Goal: Task Accomplishment & Management: Manage account settings

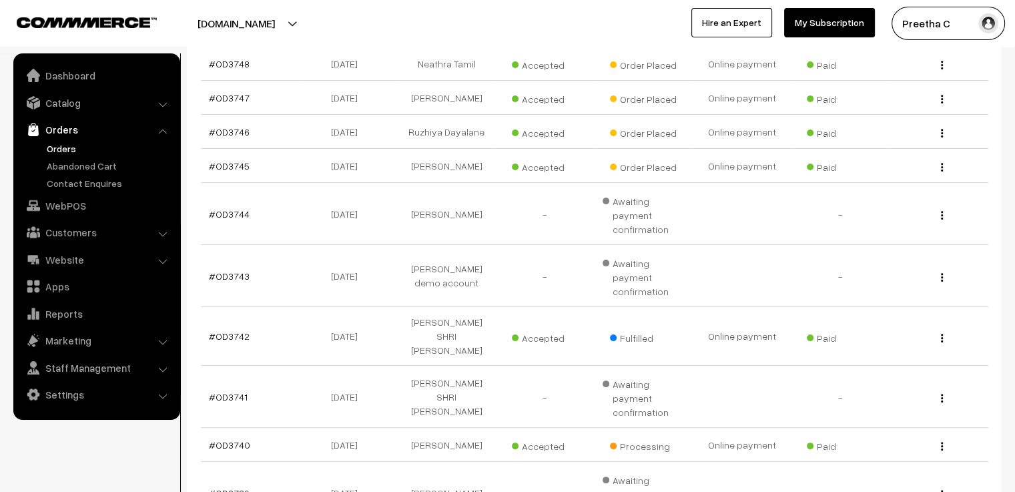
scroll to position [200, 0]
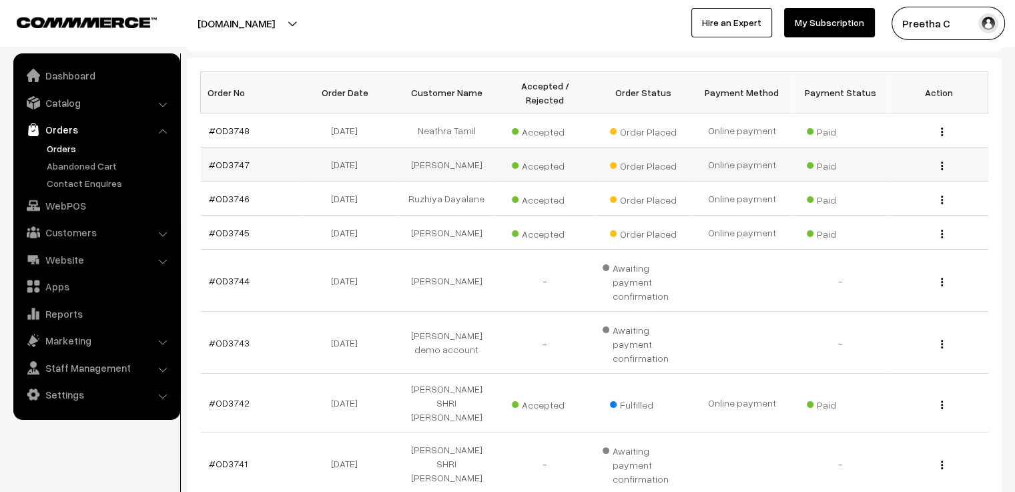
drag, startPoint x: 478, startPoint y: 167, endPoint x: 426, endPoint y: 149, distance: 55.1
click at [426, 149] on td "Nabonita Bhattacharjee" at bounding box center [447, 164] width 99 height 34
click at [239, 159] on link "#OD3747" at bounding box center [229, 164] width 41 height 11
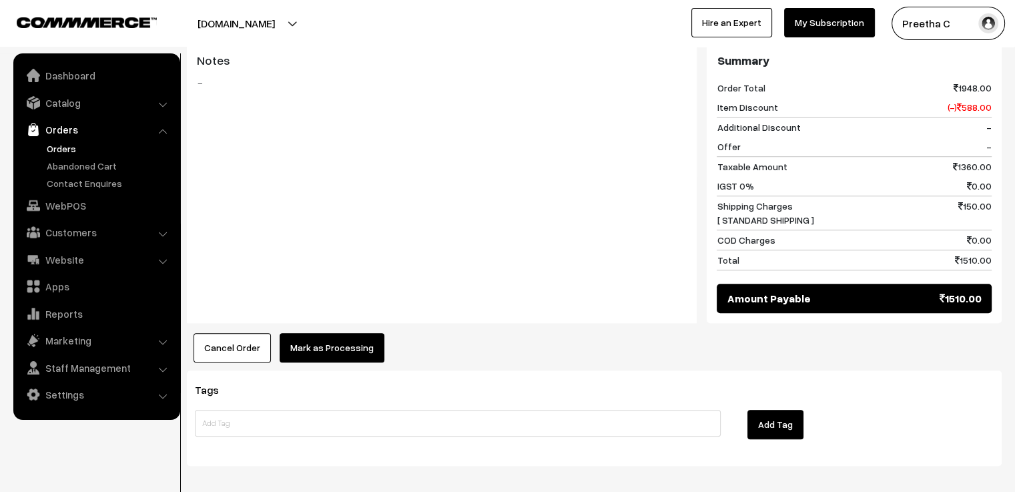
scroll to position [1040, 0]
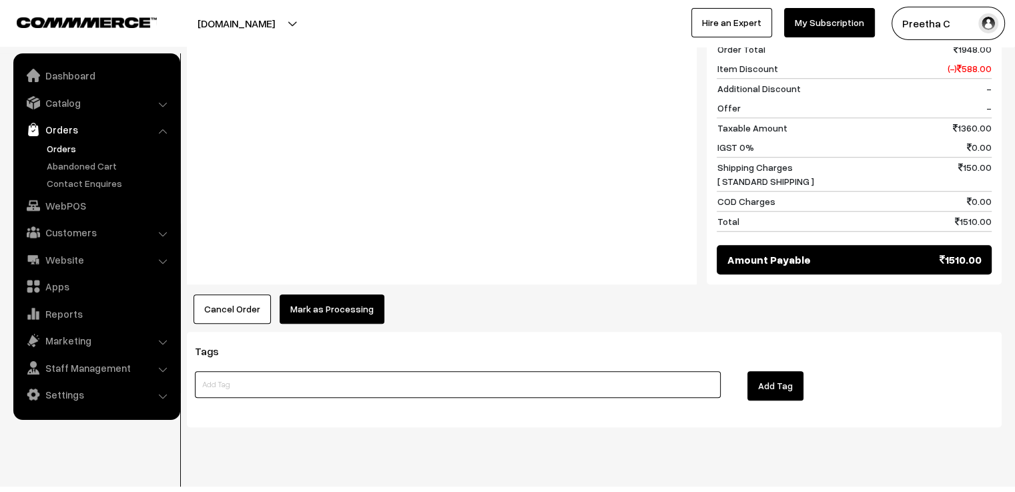
click at [416, 372] on input at bounding box center [458, 384] width 526 height 27
type input "dont dispatch without asking sir"
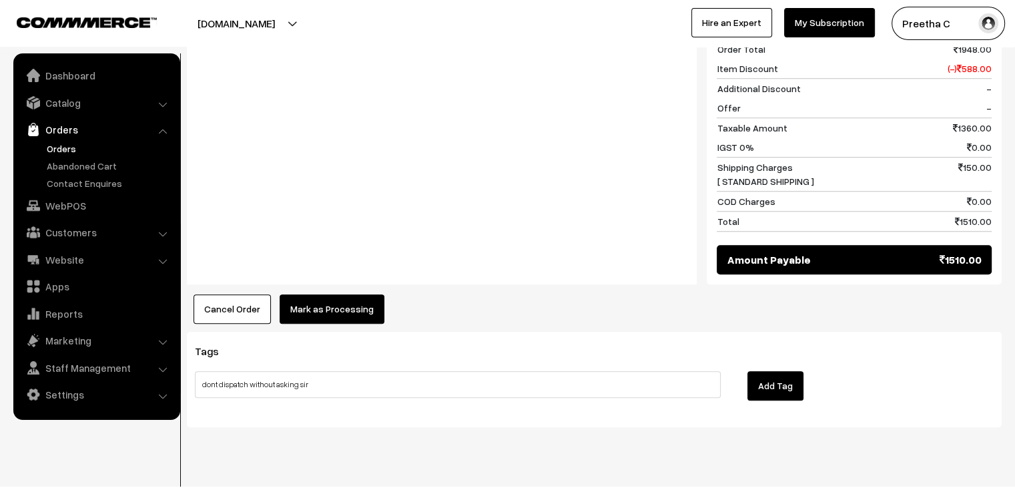
click at [778, 372] on button "Add Tag" at bounding box center [775, 385] width 56 height 29
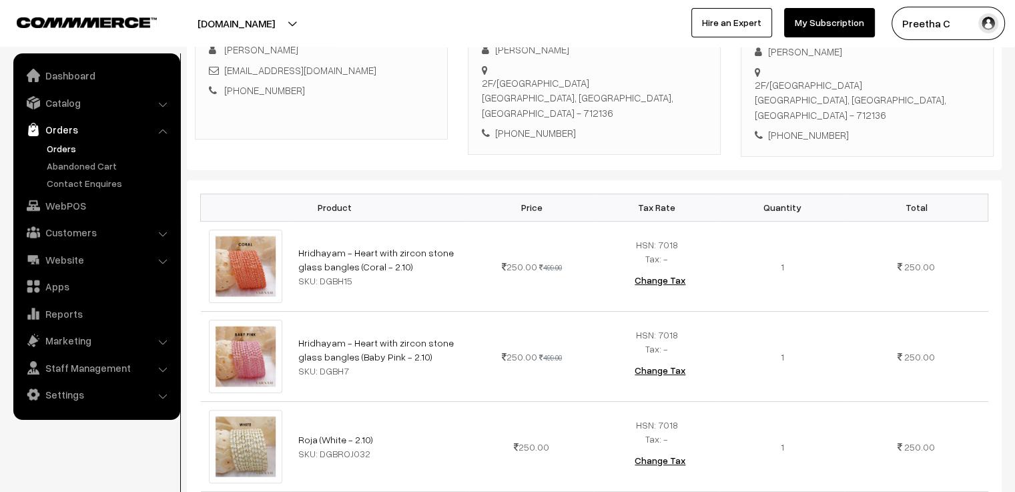
scroll to position [0, 0]
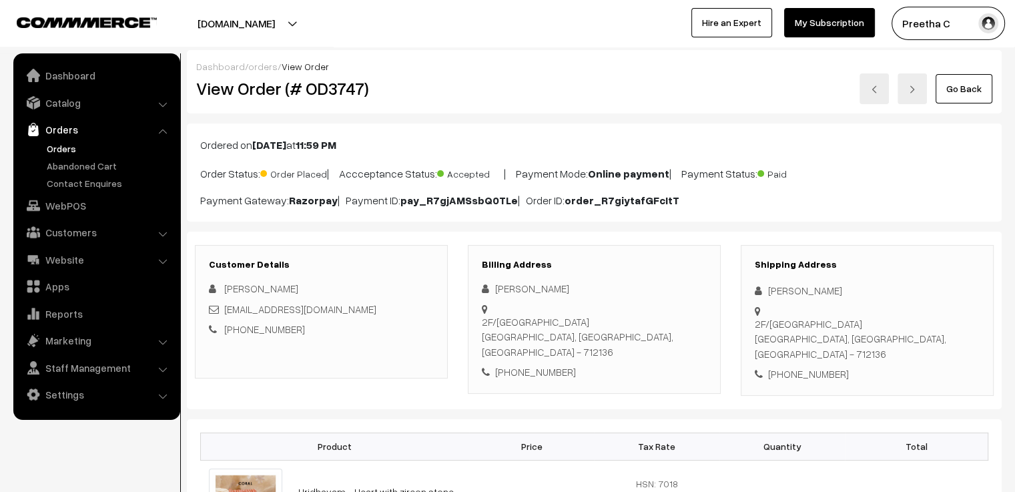
click at [959, 97] on link "Go Back" at bounding box center [963, 88] width 57 height 29
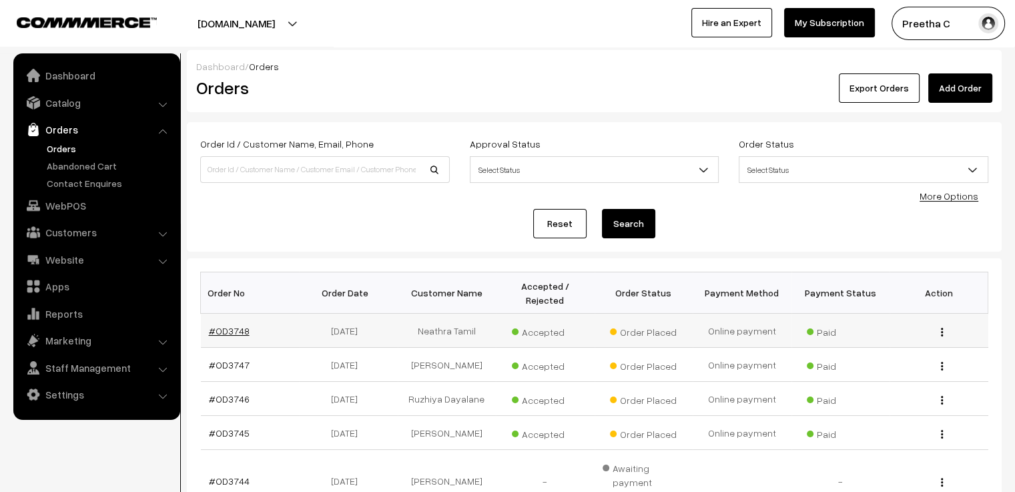
click at [216, 325] on link "#OD3748" at bounding box center [229, 330] width 41 height 11
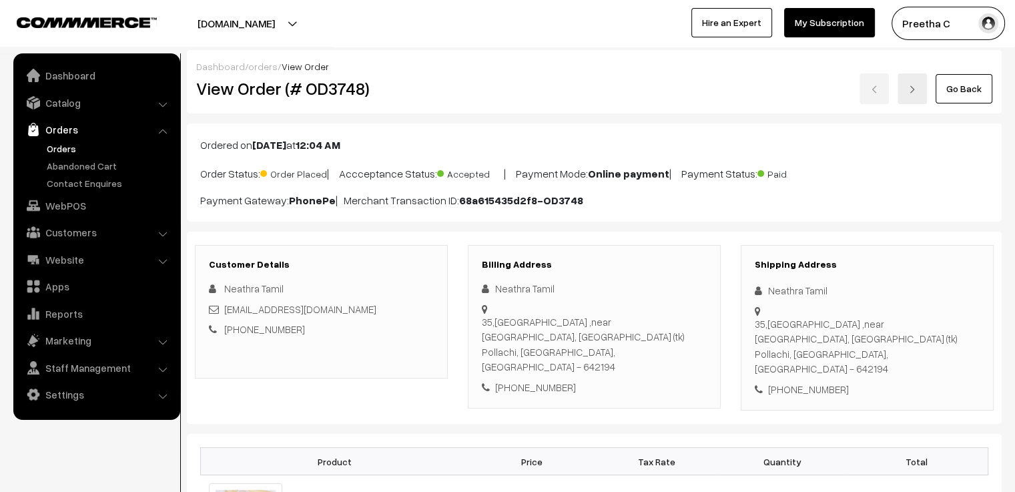
click at [974, 93] on link "Go Back" at bounding box center [963, 88] width 57 height 29
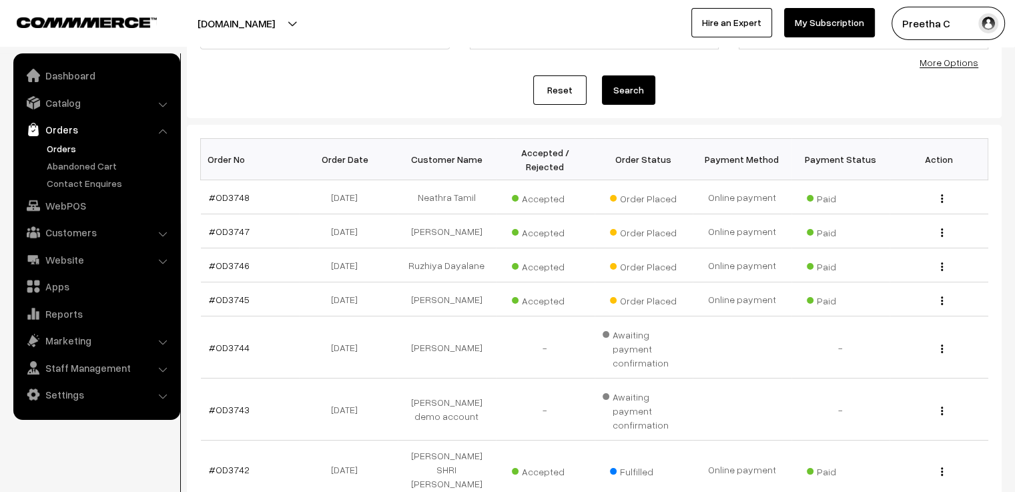
scroll to position [200, 0]
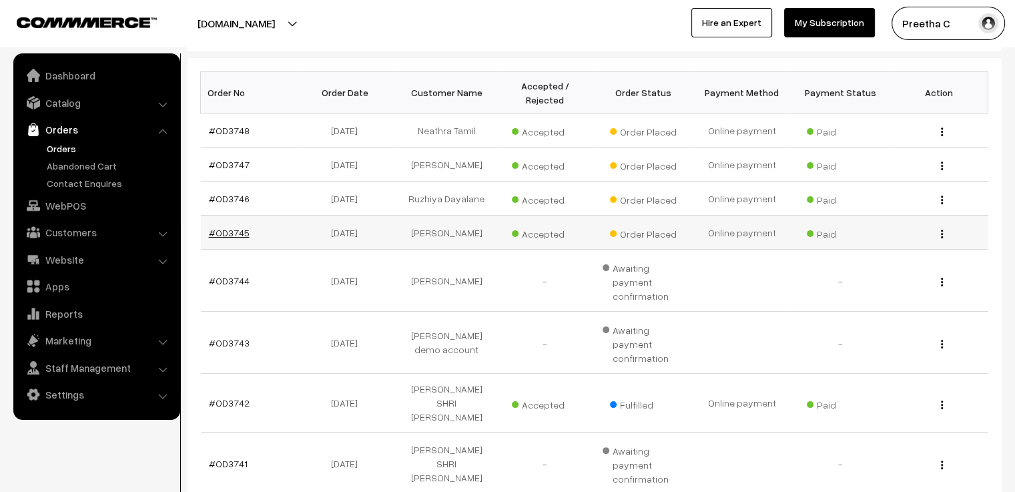
click at [229, 229] on link "#OD3745" at bounding box center [229, 232] width 41 height 11
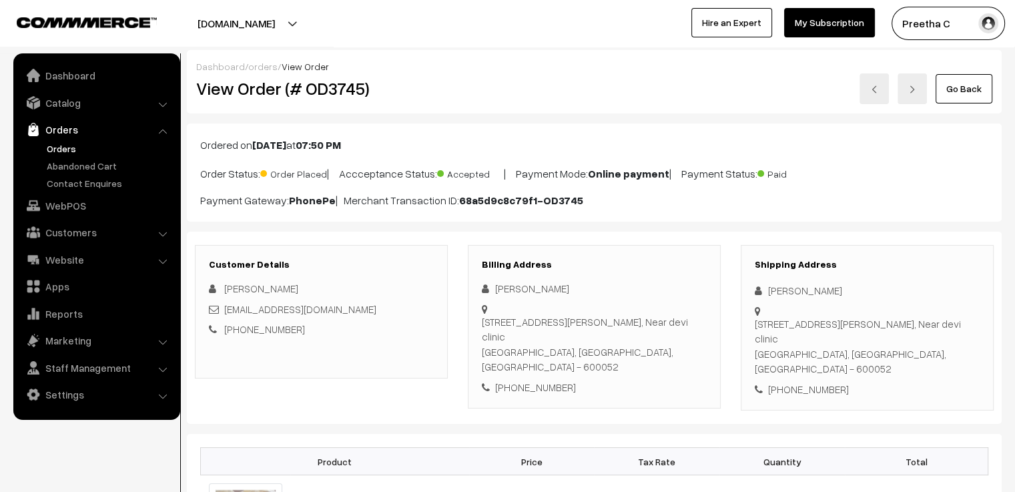
click at [873, 93] on link at bounding box center [873, 88] width 29 height 31
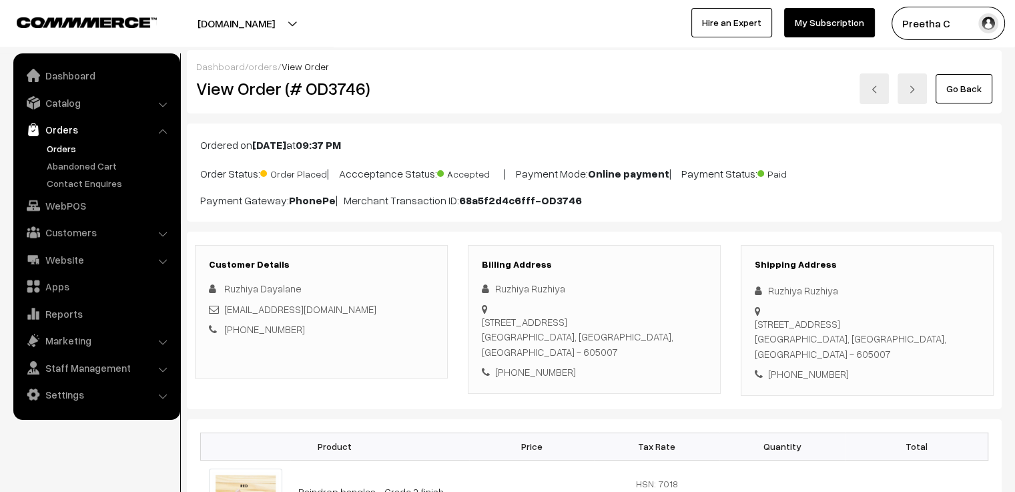
click at [904, 94] on link at bounding box center [911, 88] width 29 height 31
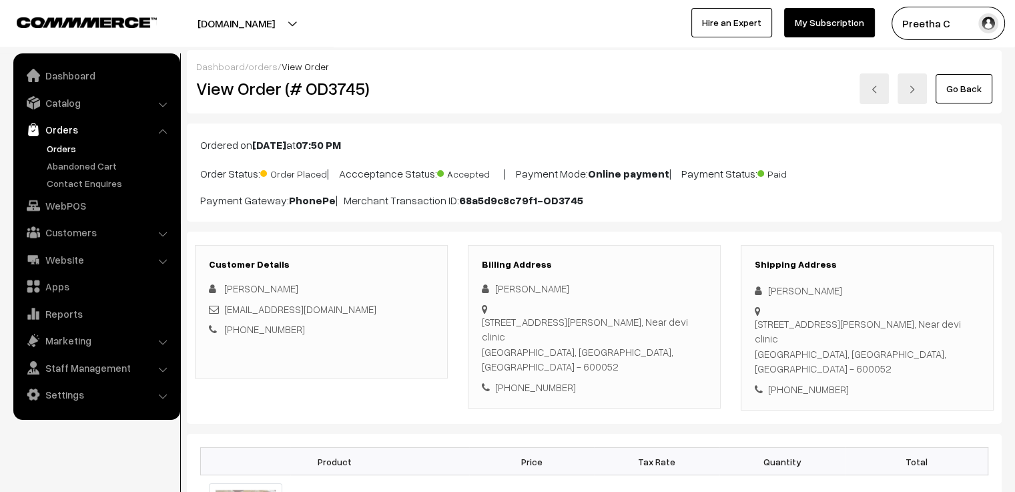
click at [953, 87] on link "Go Back" at bounding box center [963, 88] width 57 height 29
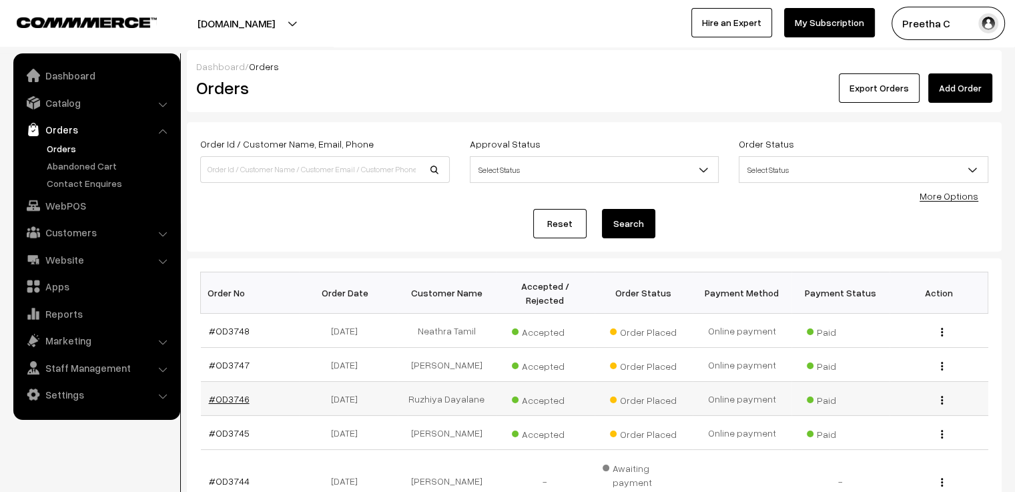
click at [224, 394] on link "#OD3746" at bounding box center [229, 398] width 41 height 11
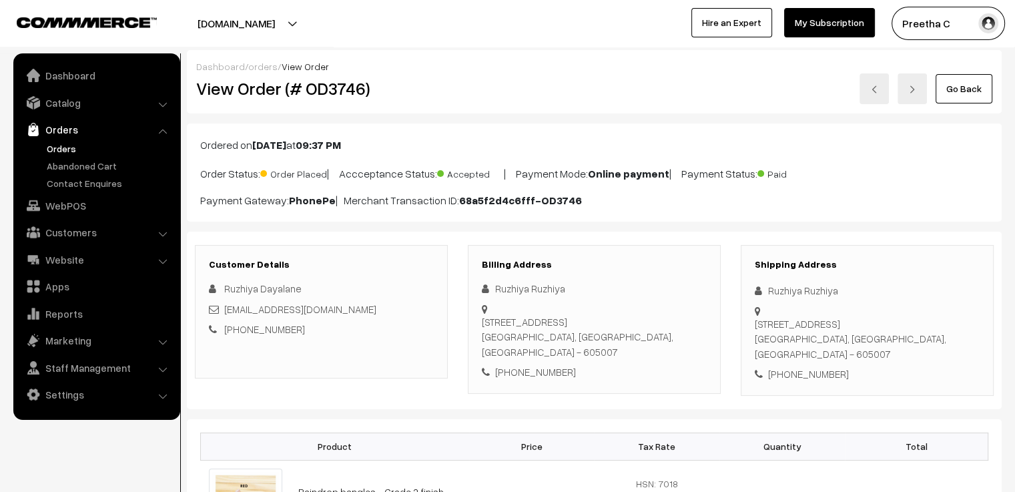
click at [878, 91] on img at bounding box center [874, 89] width 8 height 8
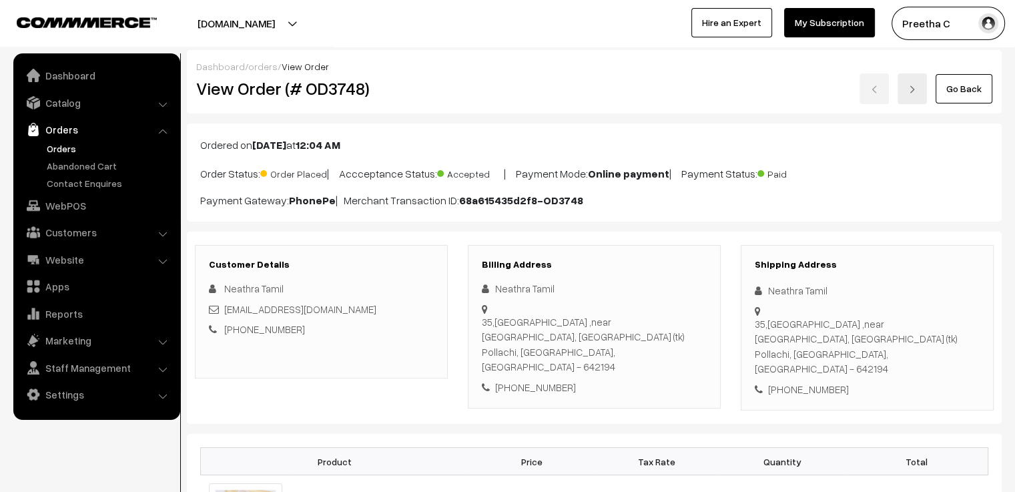
click at [953, 90] on link "Go Back" at bounding box center [963, 88] width 57 height 29
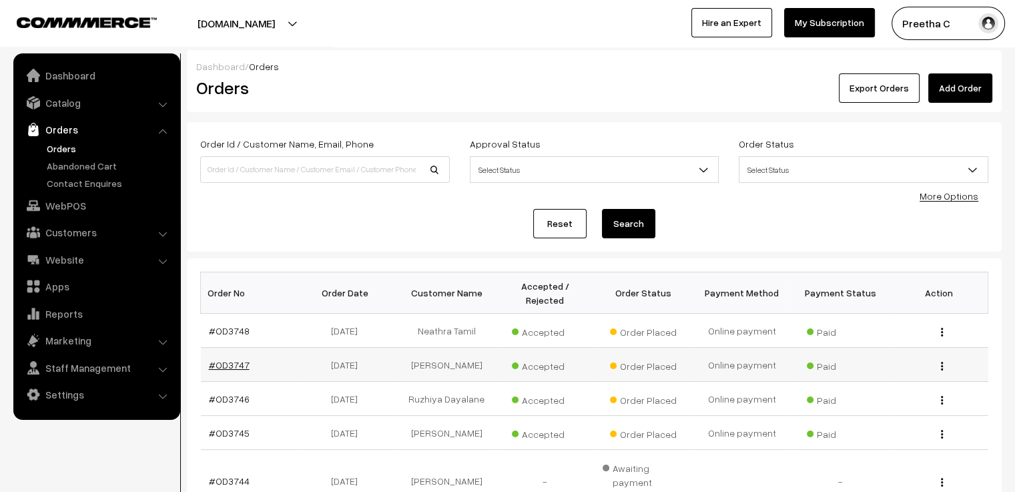
click at [234, 359] on link "#OD3747" at bounding box center [229, 364] width 41 height 11
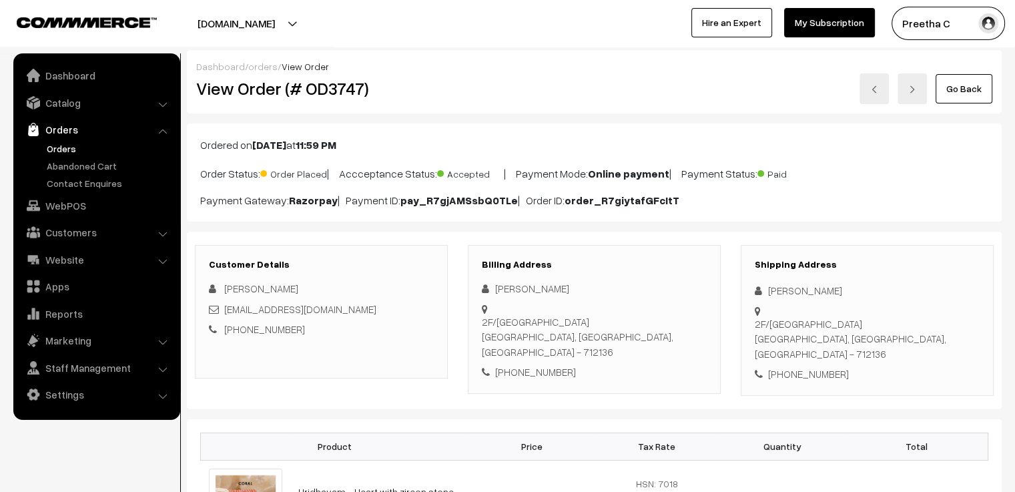
click at [970, 95] on link "Go Back" at bounding box center [963, 88] width 57 height 29
